Goal: Information Seeking & Learning: Learn about a topic

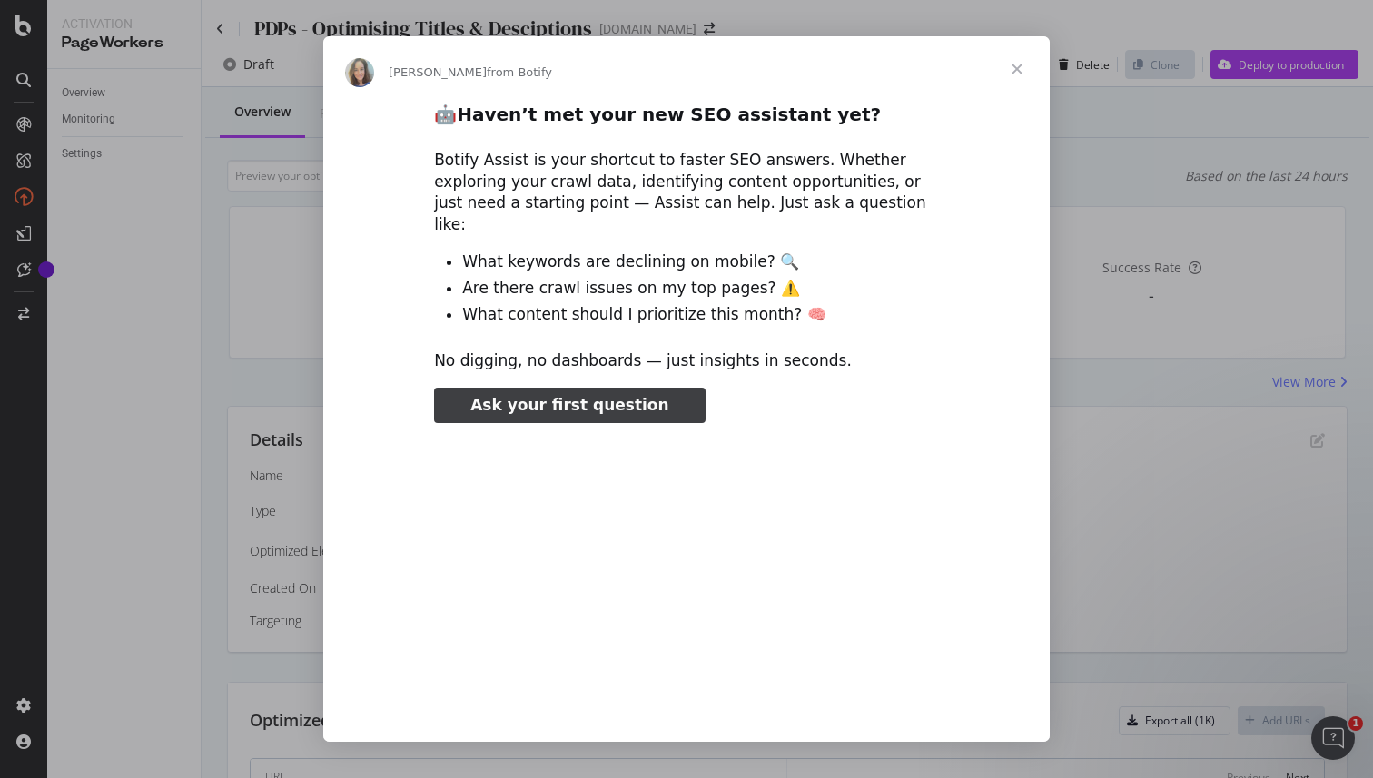
type input "52661"
click at [1018, 67] on span "Close" at bounding box center [1016, 68] width 65 height 65
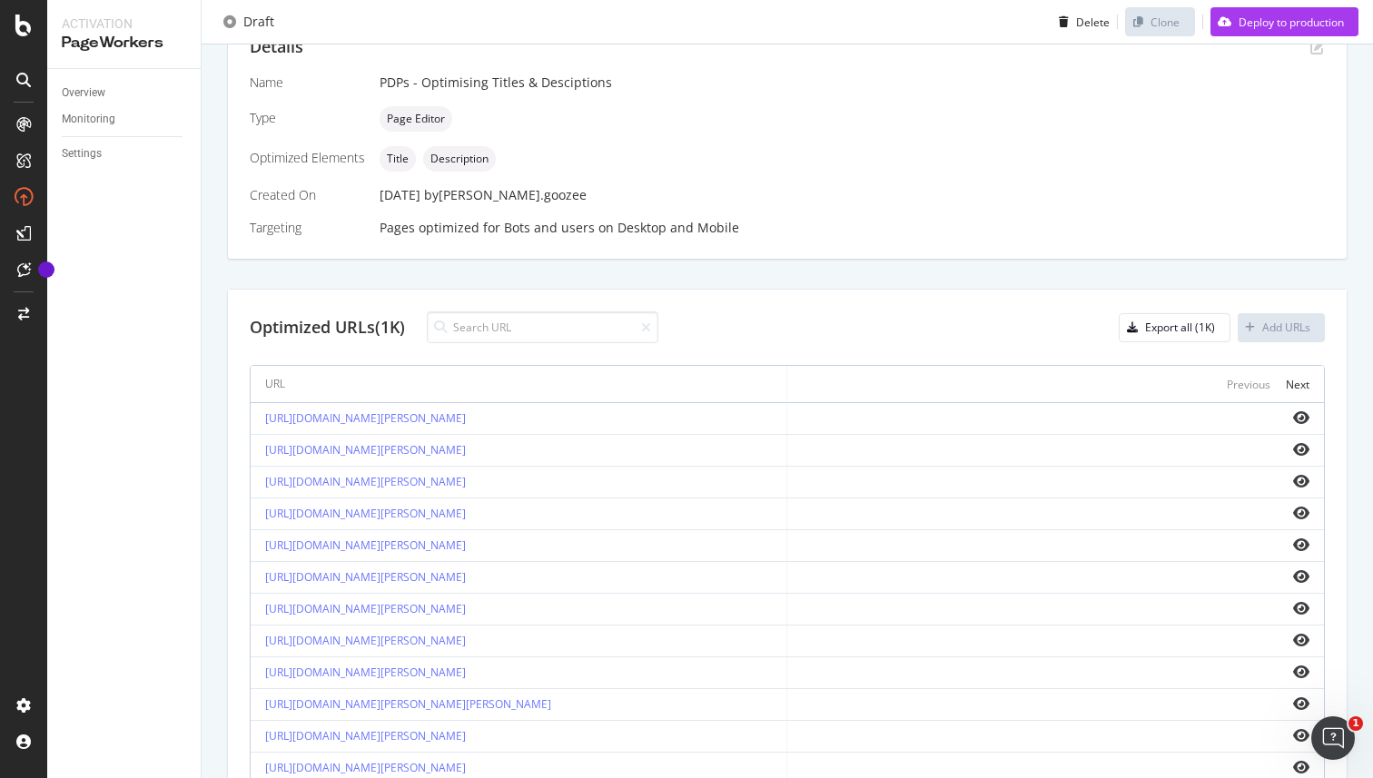
scroll to position [582, 0]
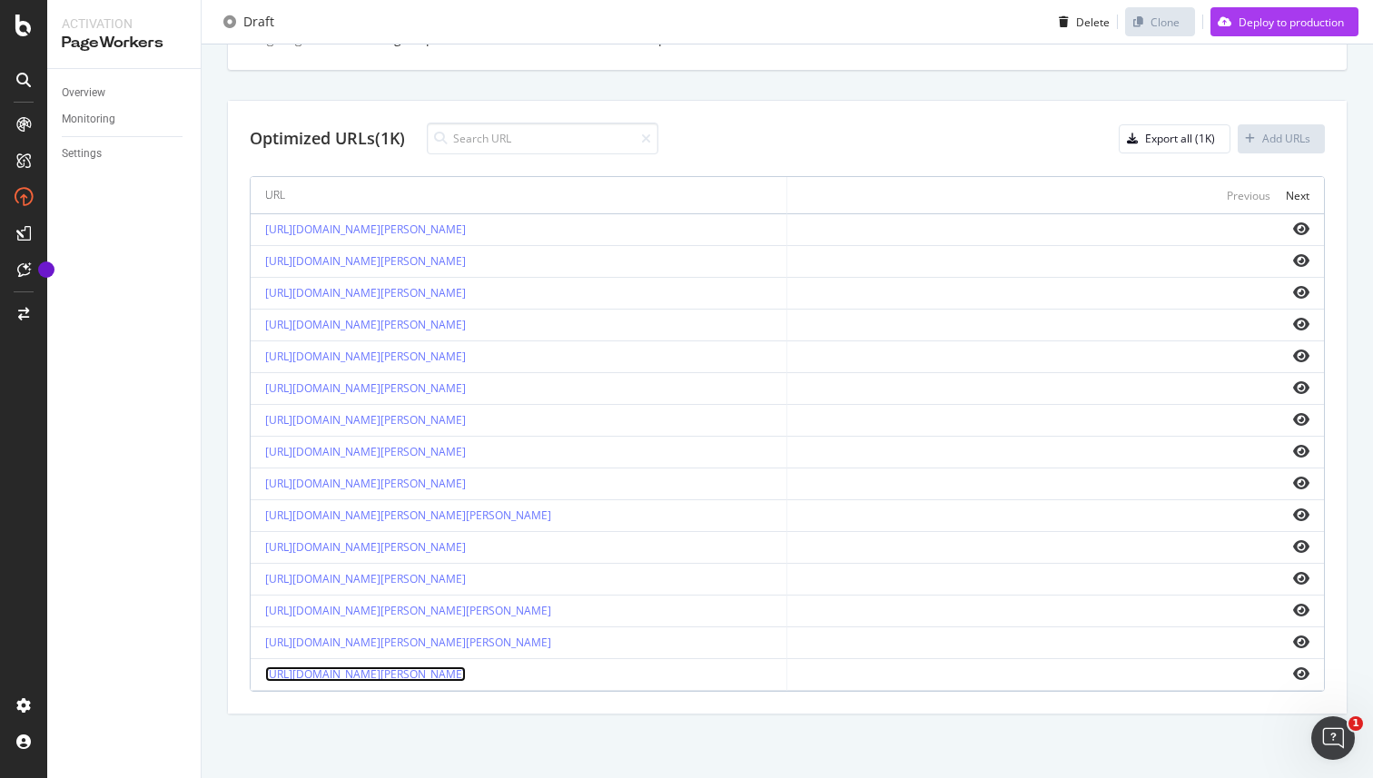
click at [466, 676] on link "https://www.kurtgeiger.us/men/shoes/casuals/milbank-deck-shoe-navy-leather-othe…" at bounding box center [365, 674] width 201 height 15
click at [1304, 672] on icon "eye" at bounding box center [1301, 674] width 16 height 15
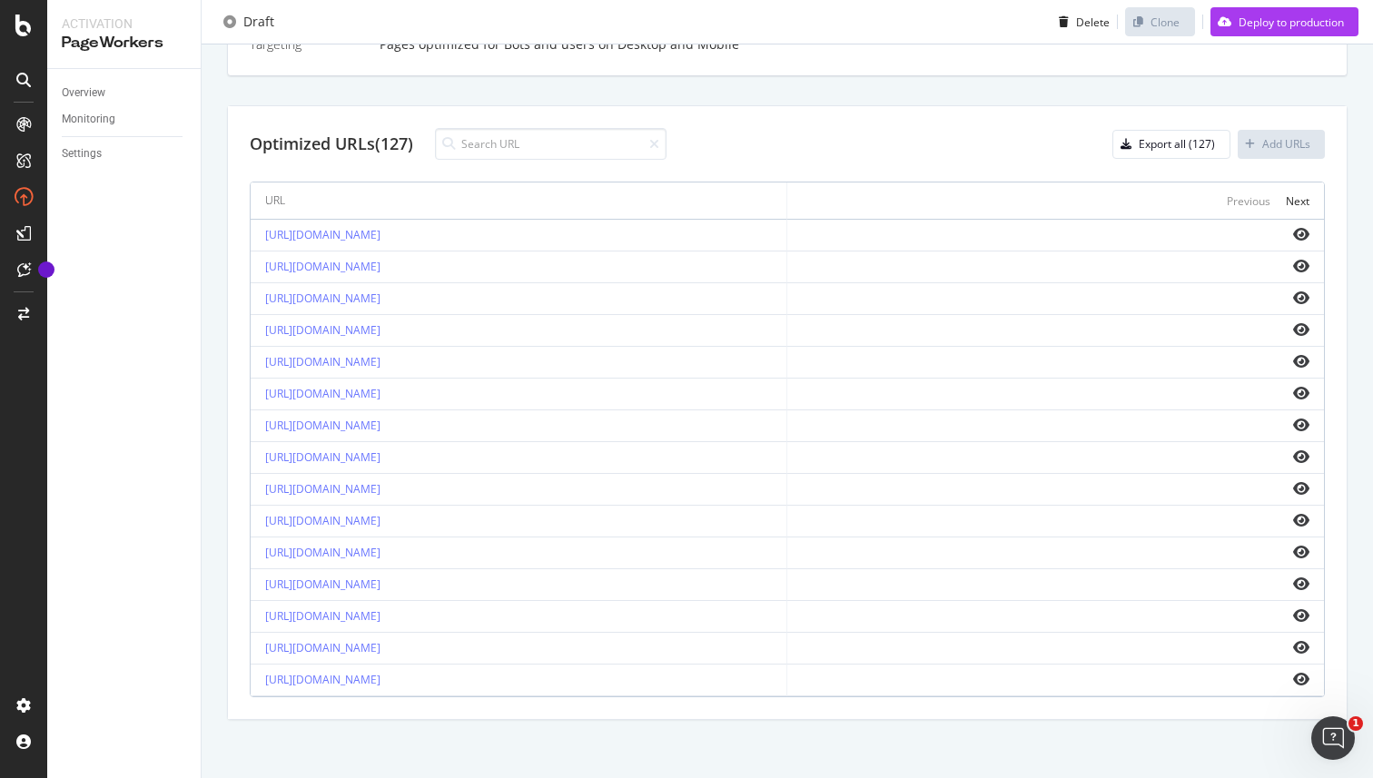
scroll to position [582, 0]
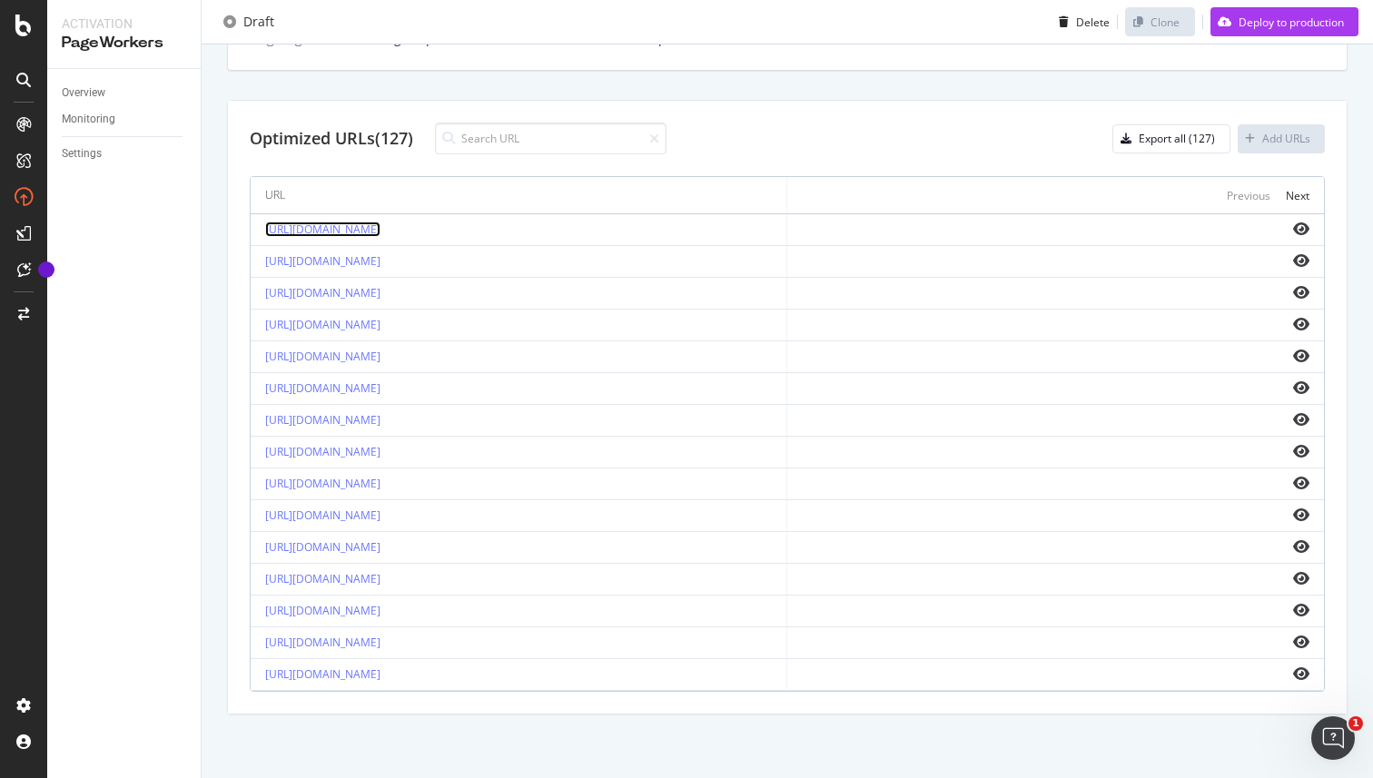
click at [360, 230] on link "[URL][DOMAIN_NAME]" at bounding box center [322, 229] width 115 height 15
click at [1300, 224] on icon "eye" at bounding box center [1301, 229] width 16 height 15
click at [375, 642] on link "[URL][DOMAIN_NAME]" at bounding box center [322, 642] width 115 height 15
click at [1300, 642] on icon "eye" at bounding box center [1301, 642] width 16 height 15
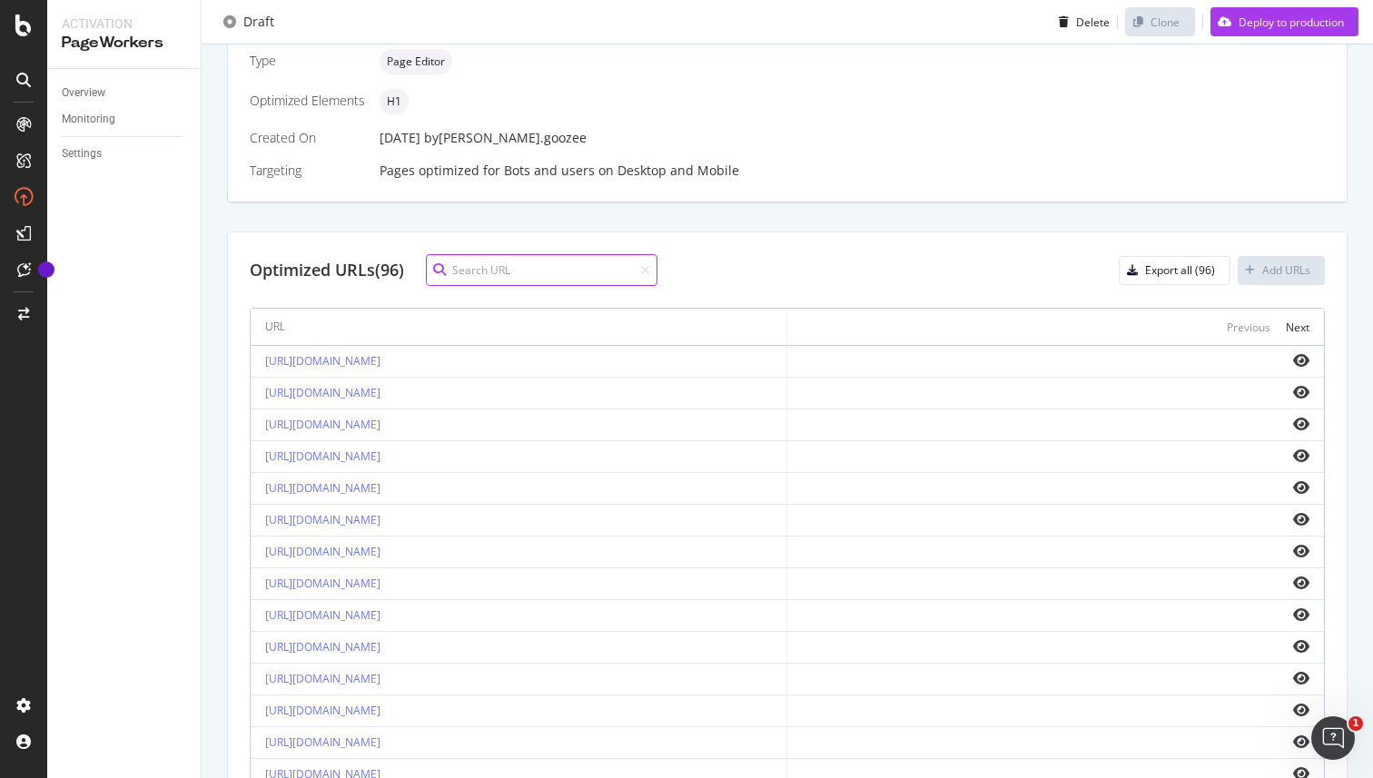
scroll to position [459, 0]
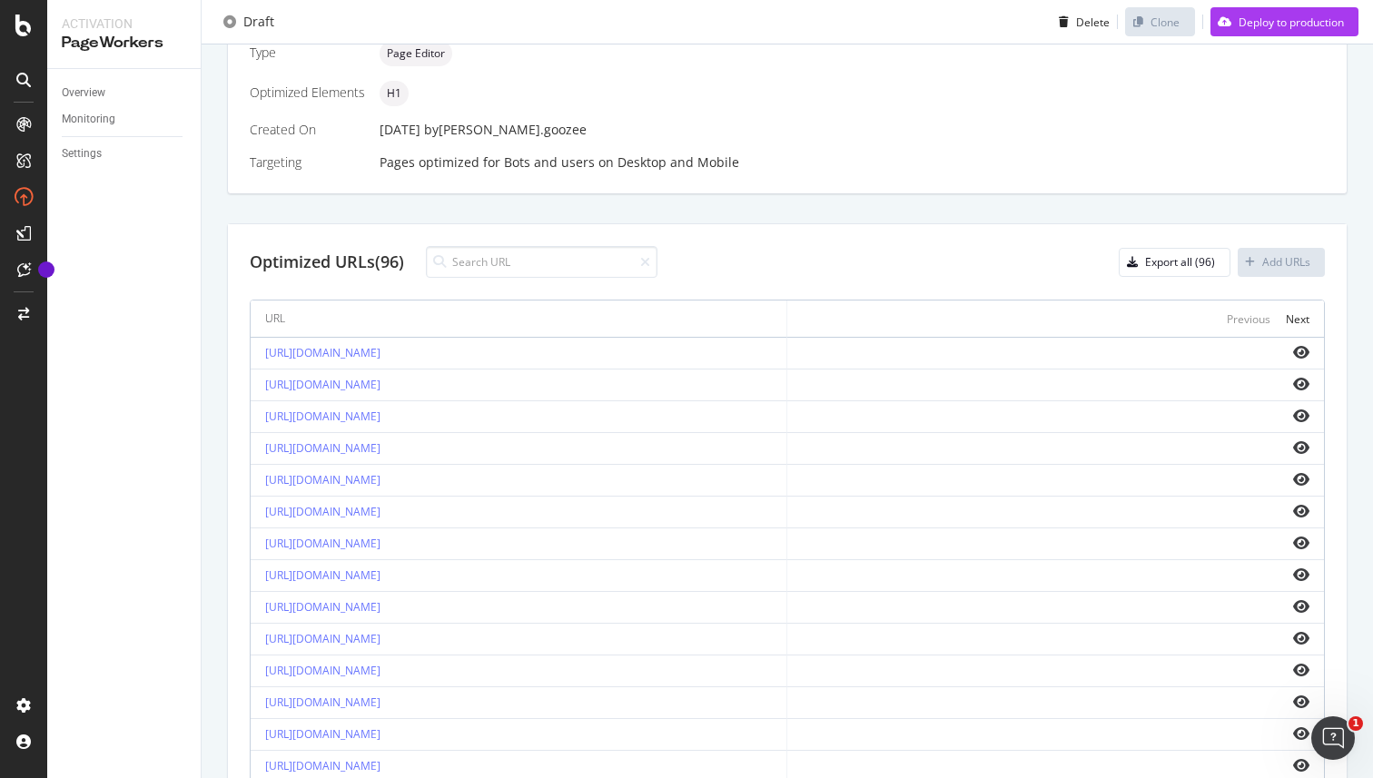
click at [761, 218] on div "Details Name PLPs - Deduplicating H1s Type Page Editor Optimized Elements H1 Cr…" at bounding box center [787, 392] width 1121 height 891
click at [354, 356] on link "[URL][DOMAIN_NAME]" at bounding box center [322, 352] width 115 height 15
click at [1301, 355] on icon "eye" at bounding box center [1301, 352] width 16 height 15
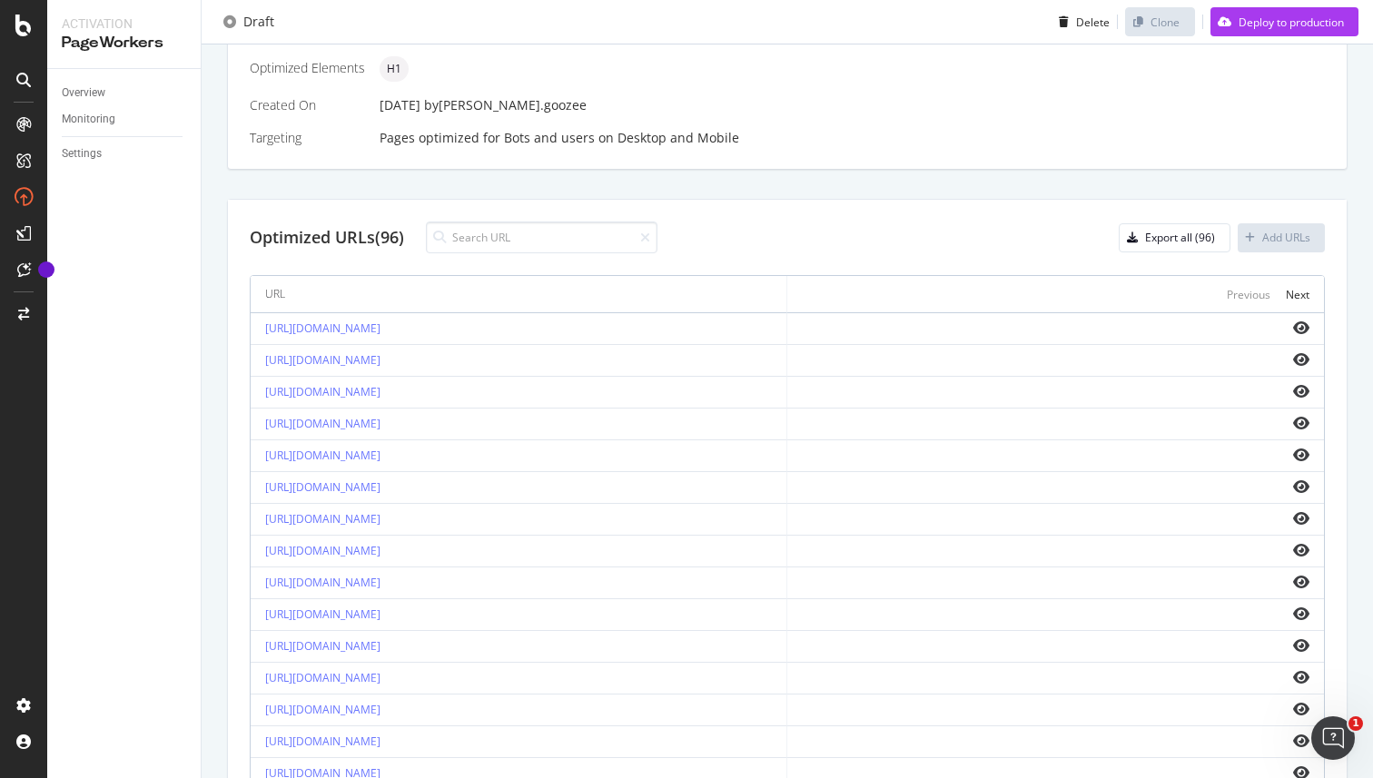
scroll to position [582, 0]
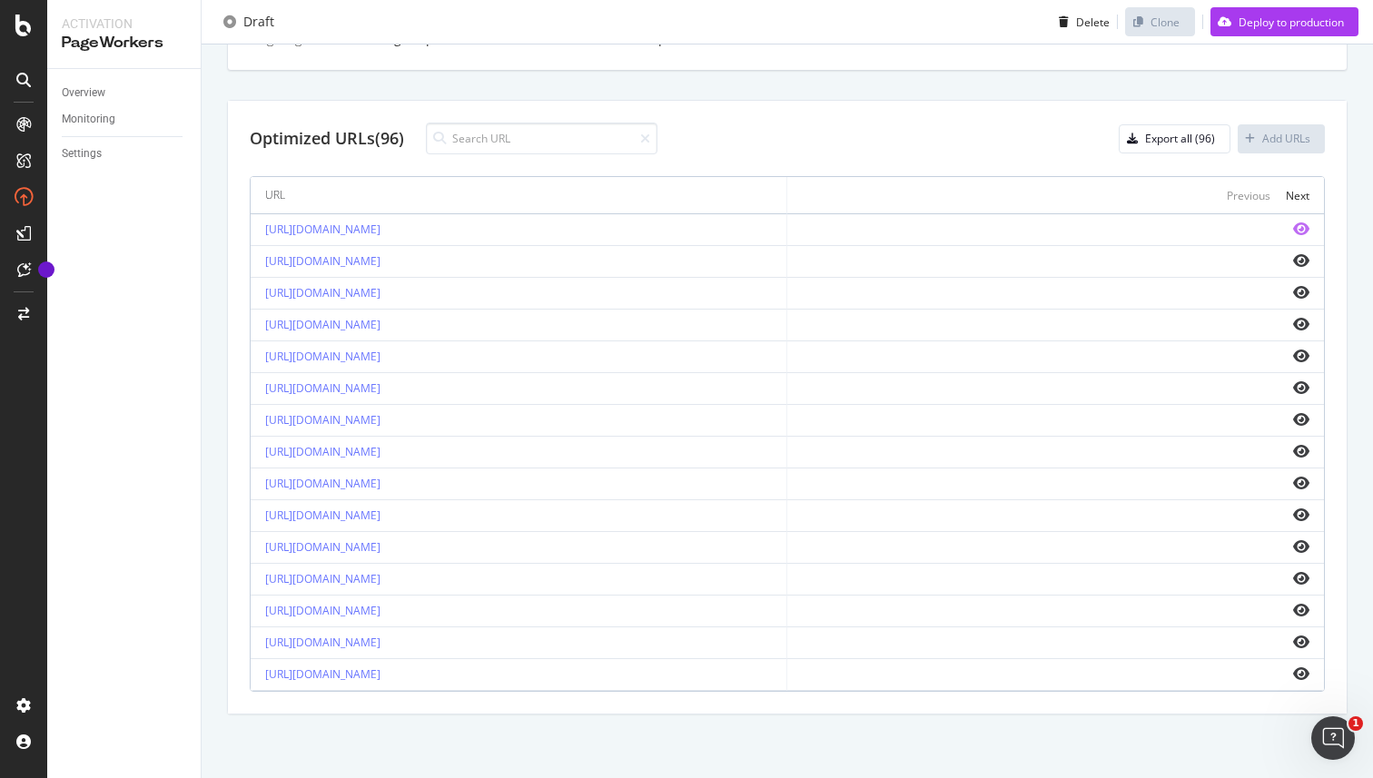
click at [1302, 235] on icon "eye" at bounding box center [1301, 229] width 16 height 15
click at [380, 233] on link "[URL][DOMAIN_NAME]" at bounding box center [322, 229] width 115 height 15
click at [370, 261] on link "[URL][DOMAIN_NAME]" at bounding box center [322, 260] width 115 height 15
click at [1303, 259] on icon "eye" at bounding box center [1301, 260] width 16 height 15
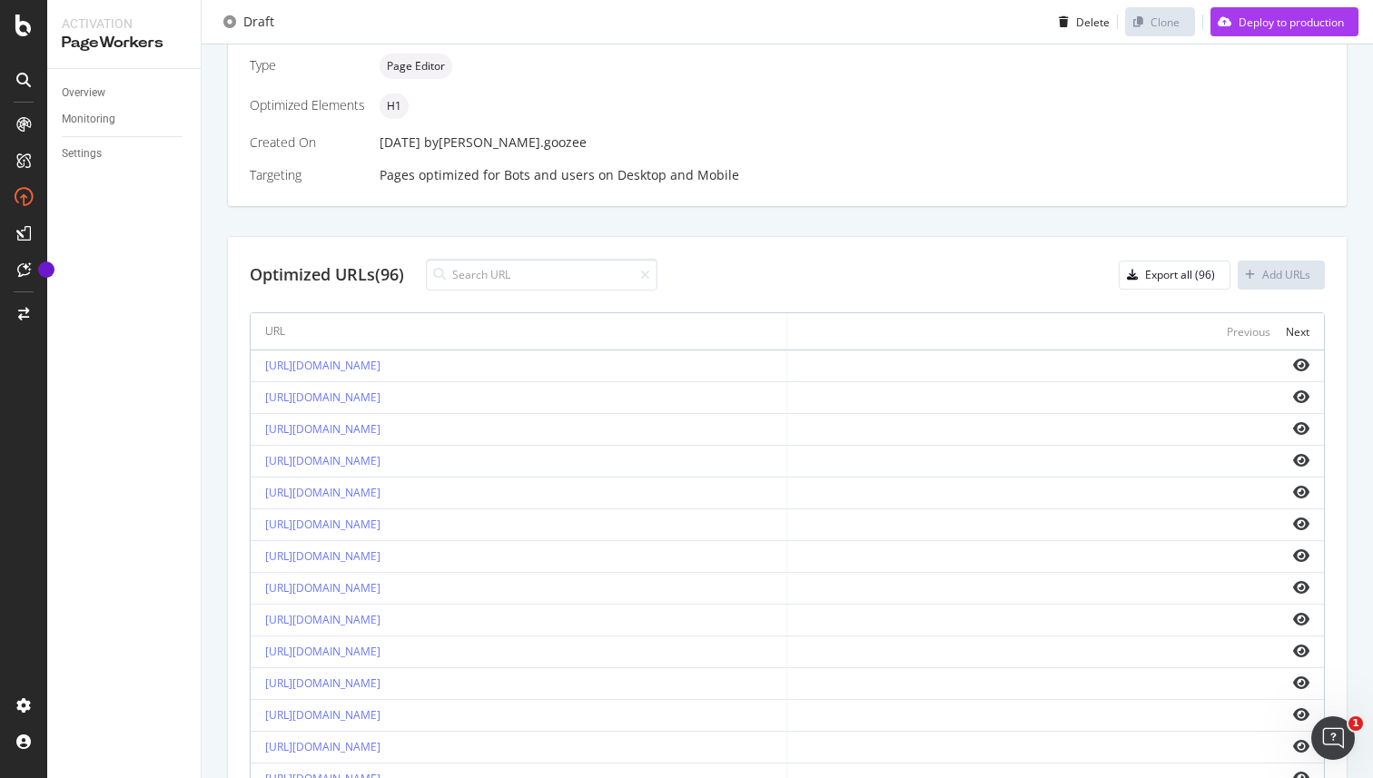
scroll to position [449, 0]
click at [380, 425] on link "[URL][DOMAIN_NAME]" at bounding box center [322, 426] width 115 height 15
click at [1305, 426] on icon "eye" at bounding box center [1301, 426] width 16 height 15
click at [380, 455] on link "[URL][DOMAIN_NAME]" at bounding box center [322, 457] width 115 height 15
click at [1302, 460] on icon "eye" at bounding box center [1301, 457] width 16 height 15
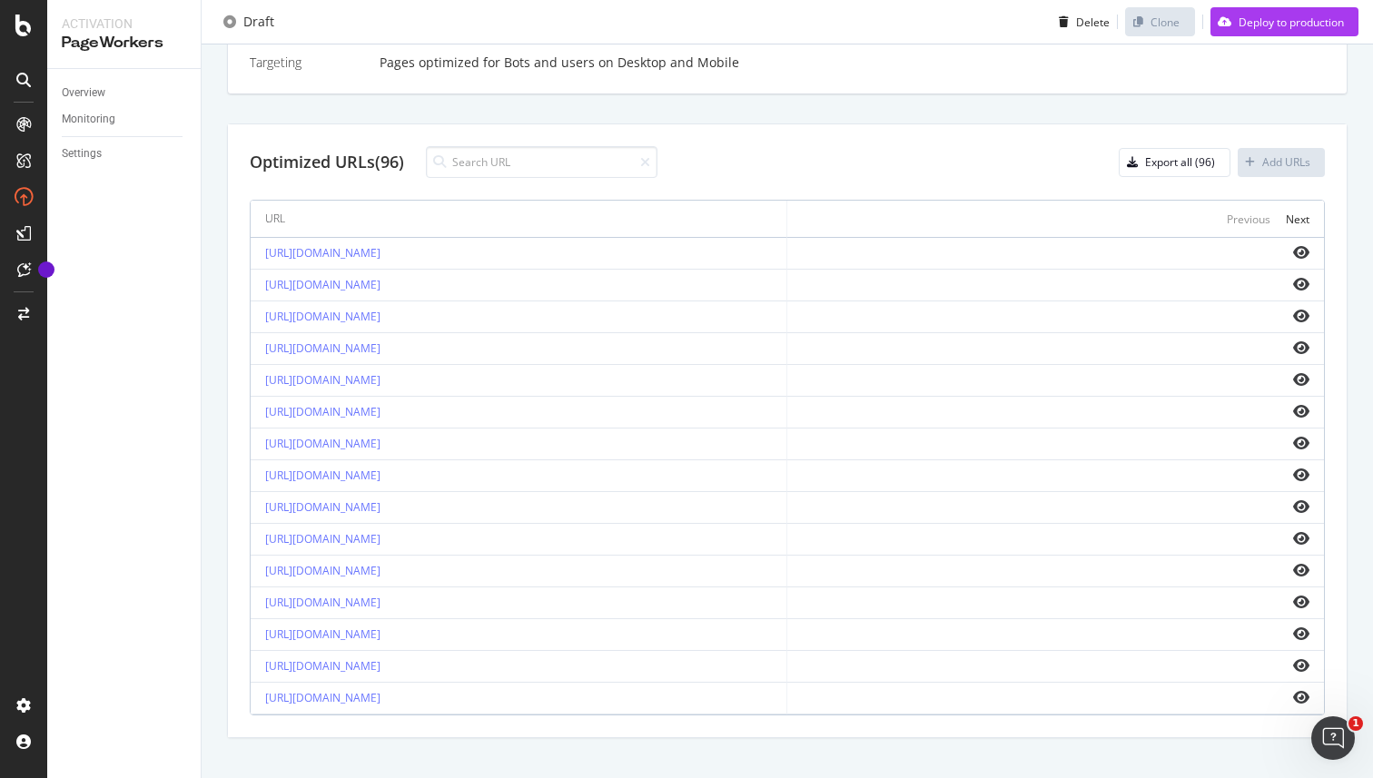
scroll to position [582, 0]
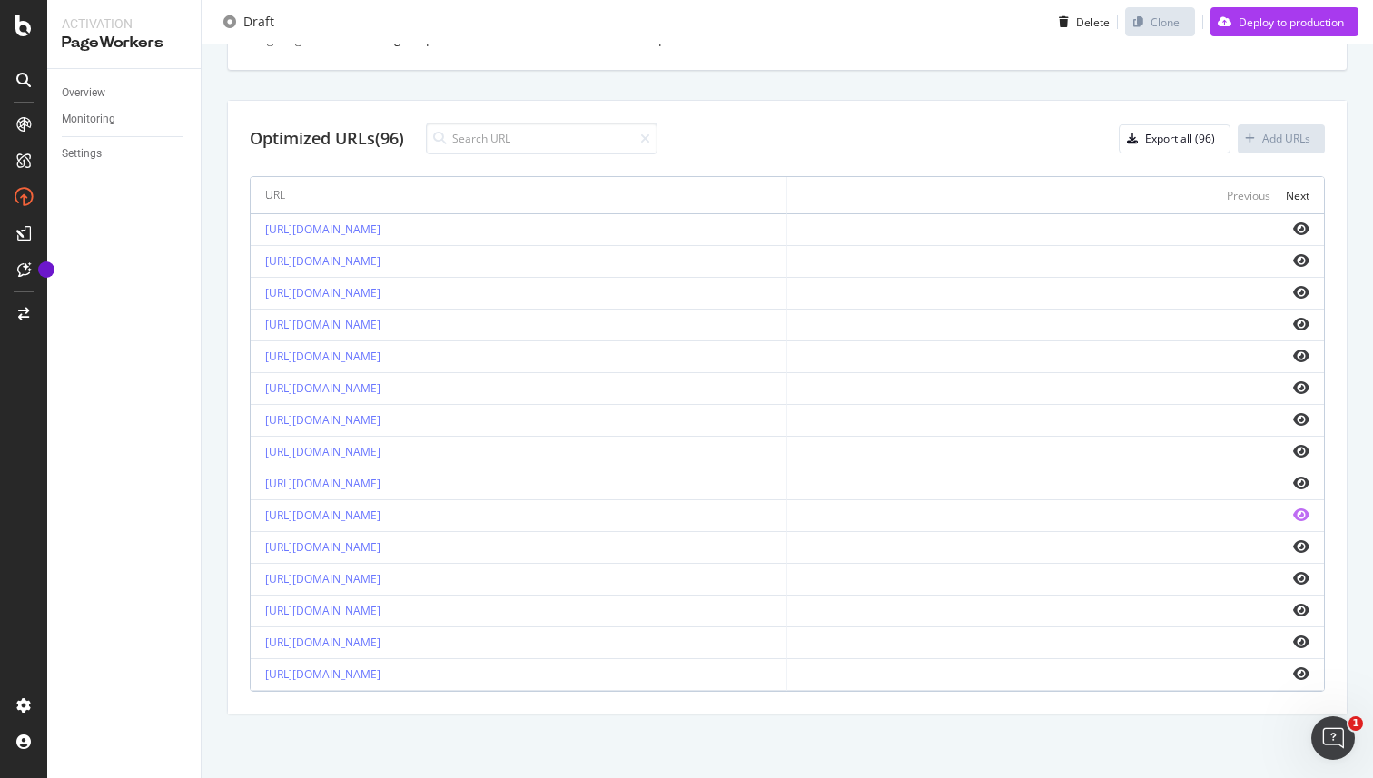
click at [1300, 513] on icon "eye" at bounding box center [1301, 515] width 16 height 15
click at [365, 489] on link "[URL][DOMAIN_NAME]" at bounding box center [322, 483] width 115 height 15
click at [380, 521] on link "[URL][DOMAIN_NAME]" at bounding box center [322, 515] width 115 height 15
click at [364, 228] on link "[URL][DOMAIN_NAME]" at bounding box center [322, 229] width 115 height 15
